Goal: Navigation & Orientation: Find specific page/section

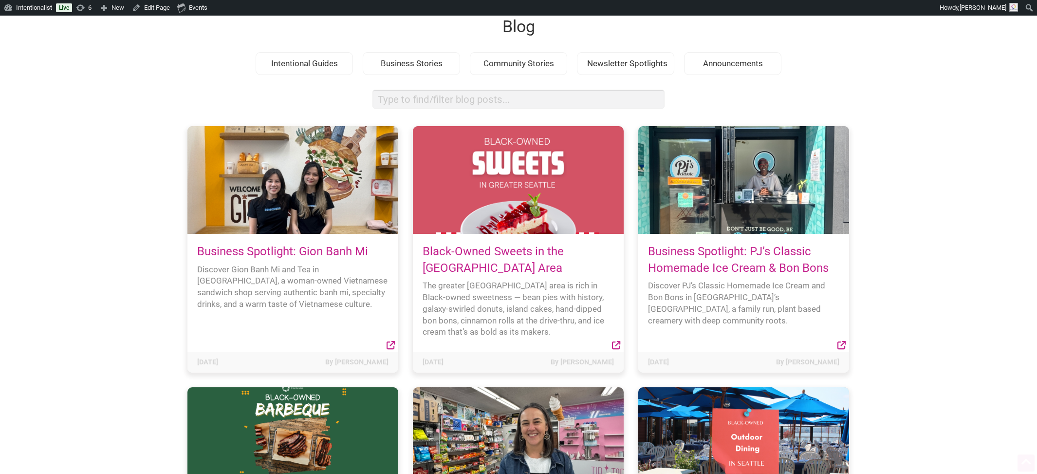
scroll to position [65, 0]
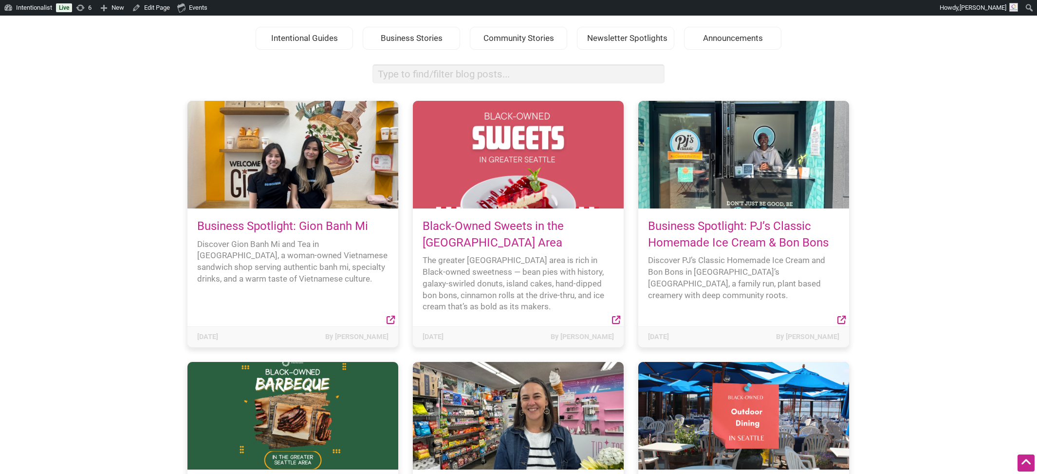
click at [304, 222] on link "Business Spotlight: Gion Banh Mi" at bounding box center [282, 226] width 171 height 14
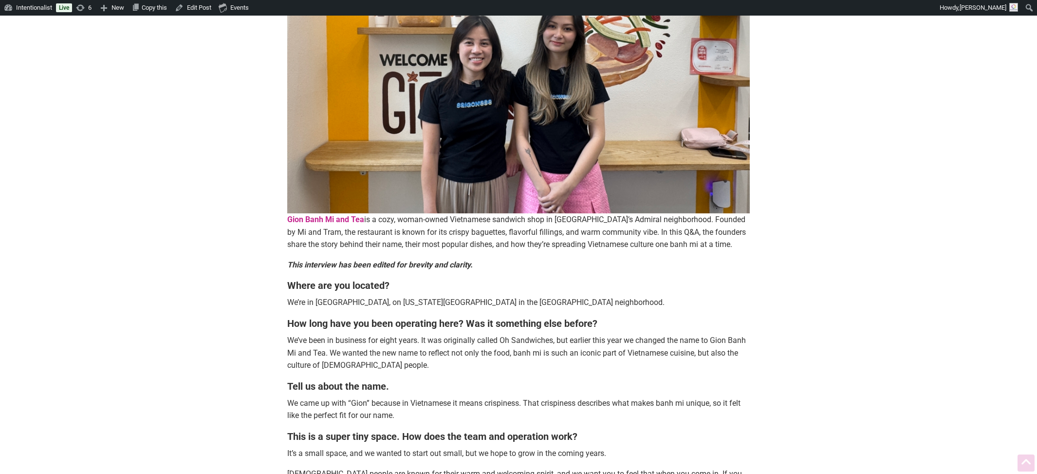
scroll to position [356, 0]
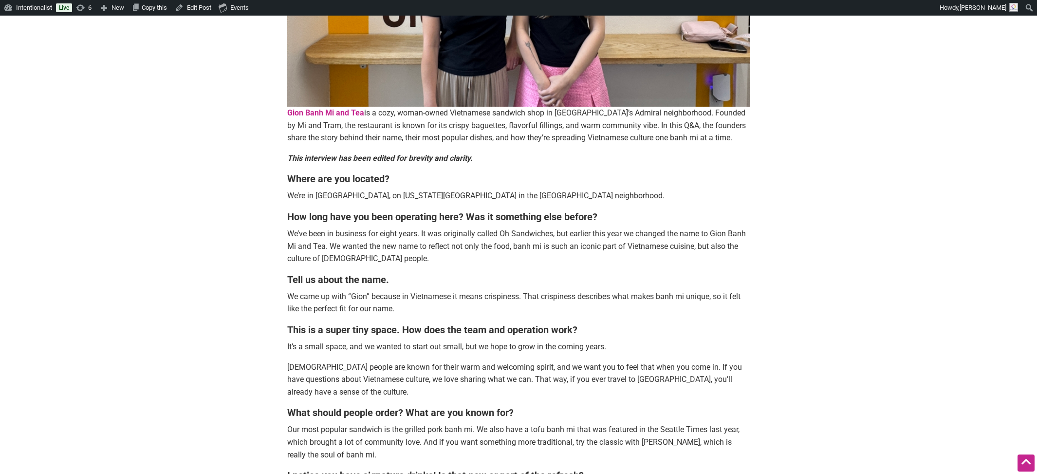
click at [307, 112] on strong "Gion Banh Mi and Tea" at bounding box center [325, 112] width 77 height 9
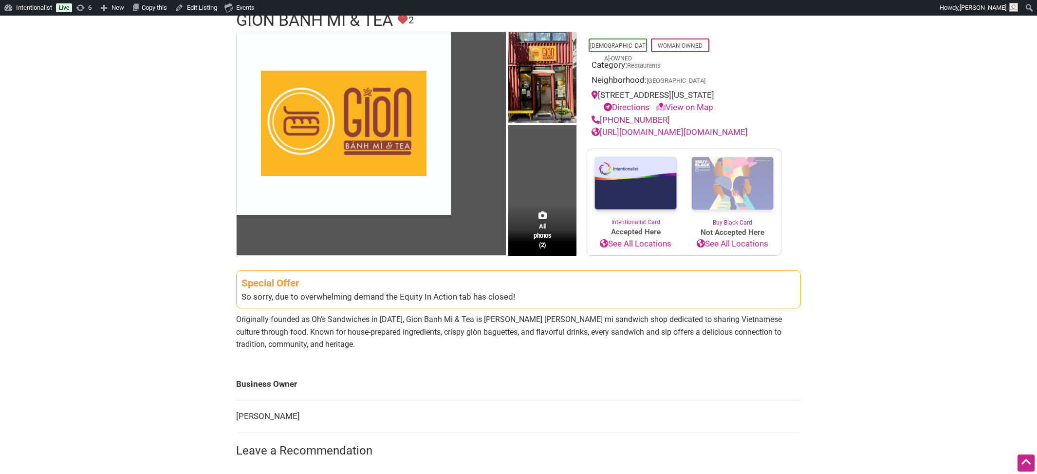
scroll to position [383, 0]
